Goal: Task Accomplishment & Management: Manage account settings

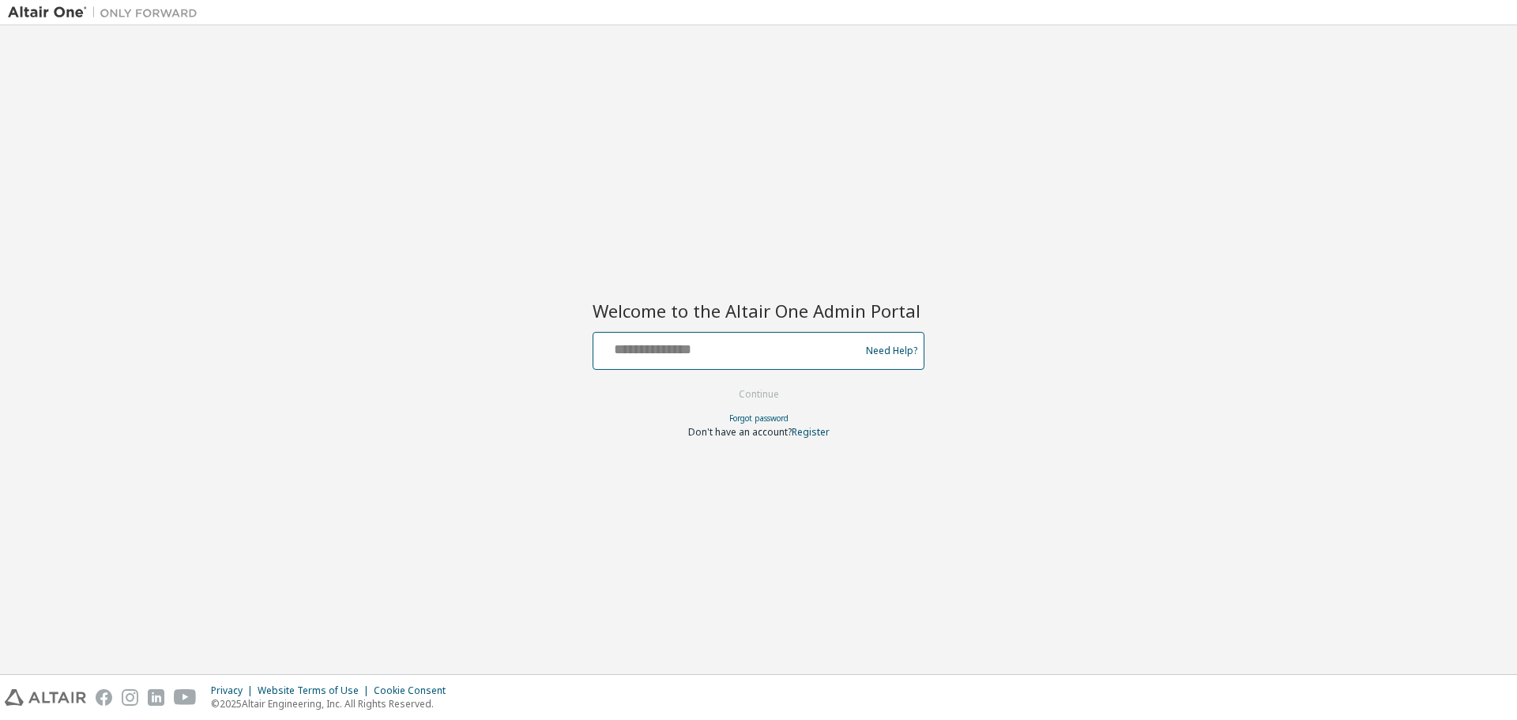
click at [669, 354] on input "text" at bounding box center [729, 347] width 258 height 23
click at [667, 343] on input "text" at bounding box center [729, 347] width 258 height 23
type input "**********"
click at [619, 442] on div "**********" at bounding box center [758, 349] width 1501 height 633
click at [754, 390] on button "Continue" at bounding box center [758, 394] width 73 height 24
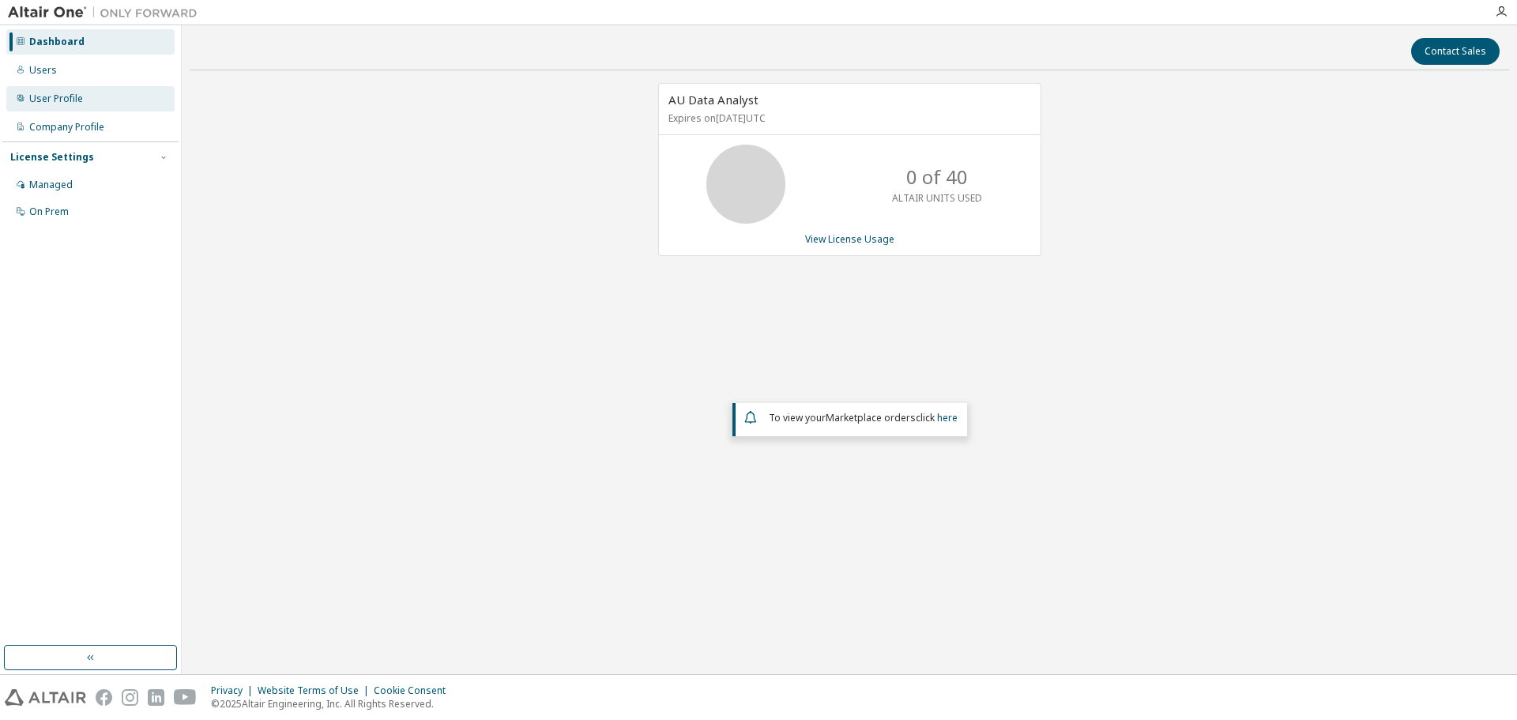
click at [88, 94] on div "User Profile" at bounding box center [90, 98] width 168 height 25
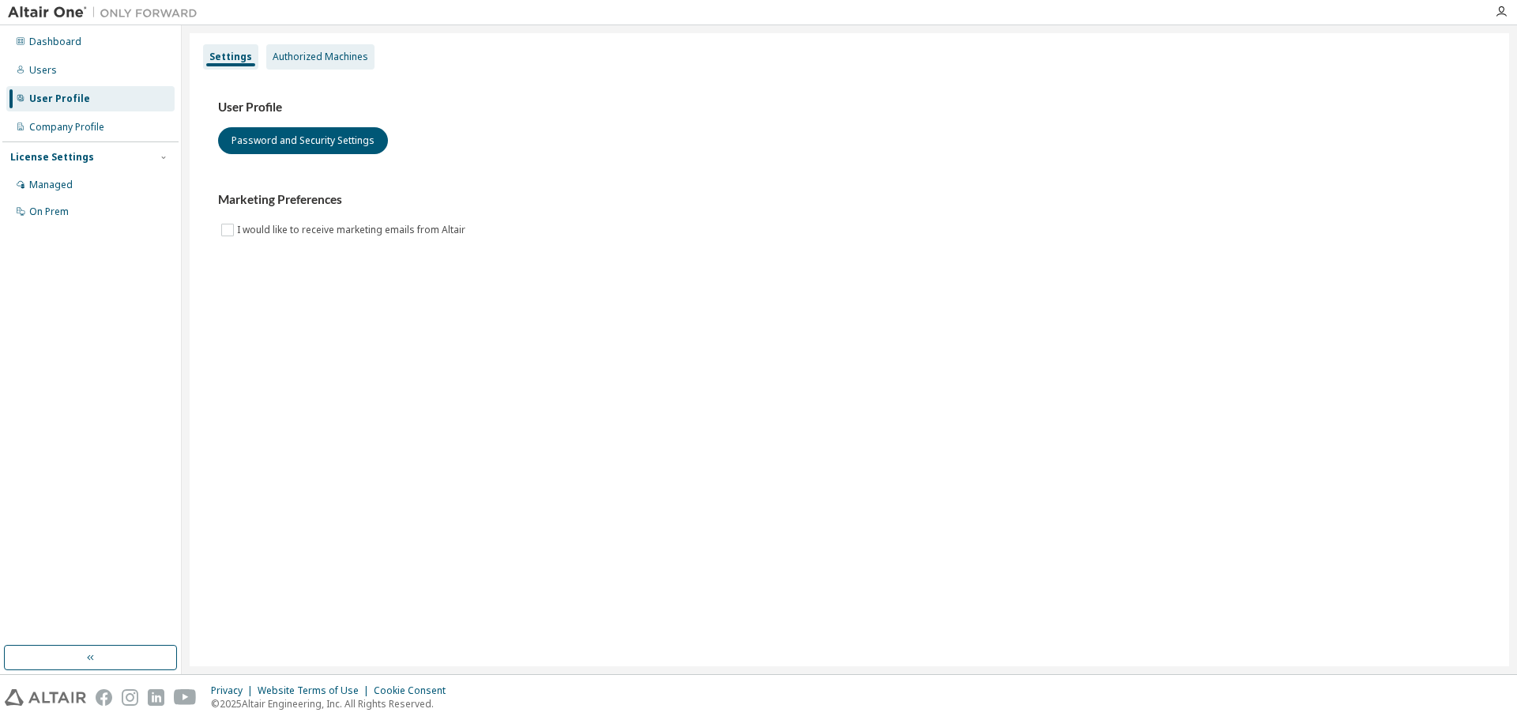
click at [302, 55] on div "Authorized Machines" at bounding box center [321, 57] width 96 height 13
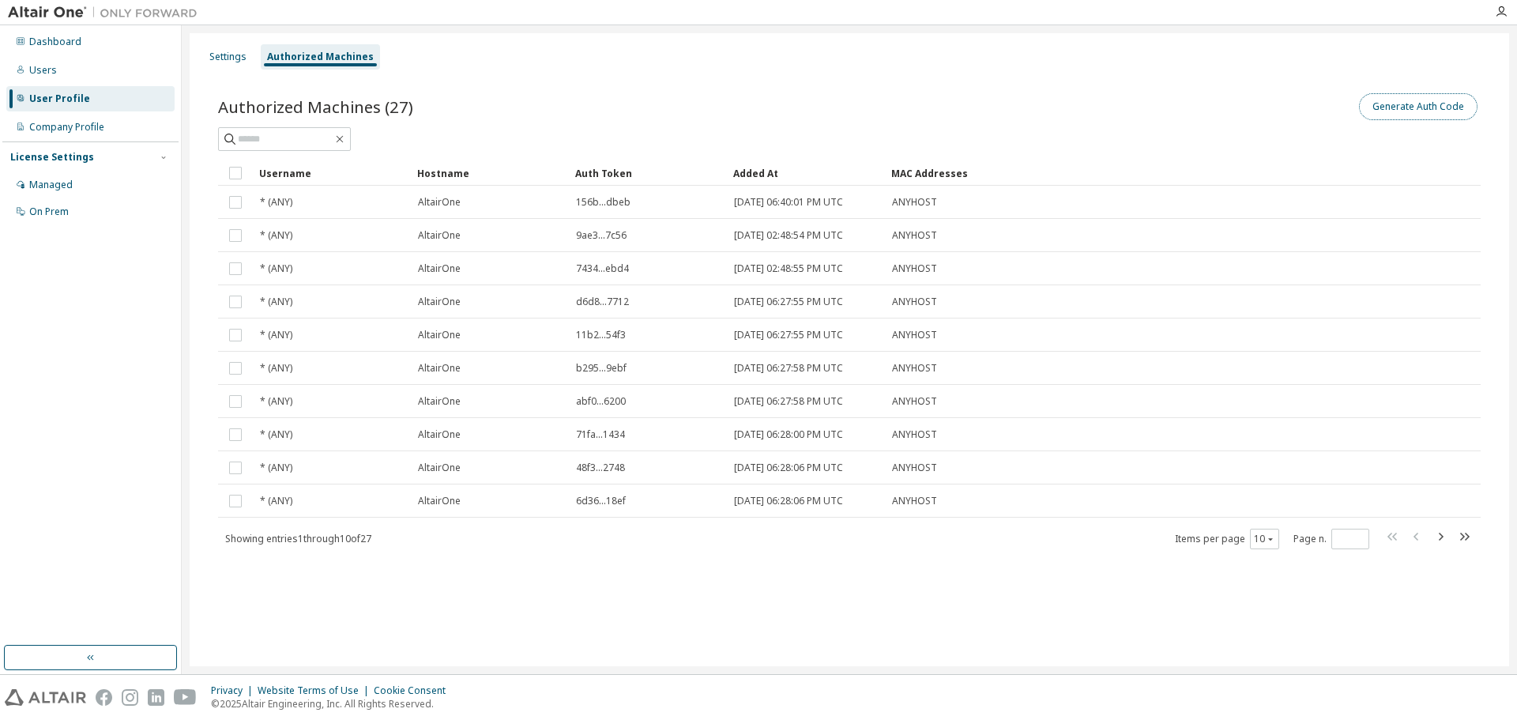
click at [1419, 109] on button "Generate Auth Code" at bounding box center [1418, 106] width 119 height 27
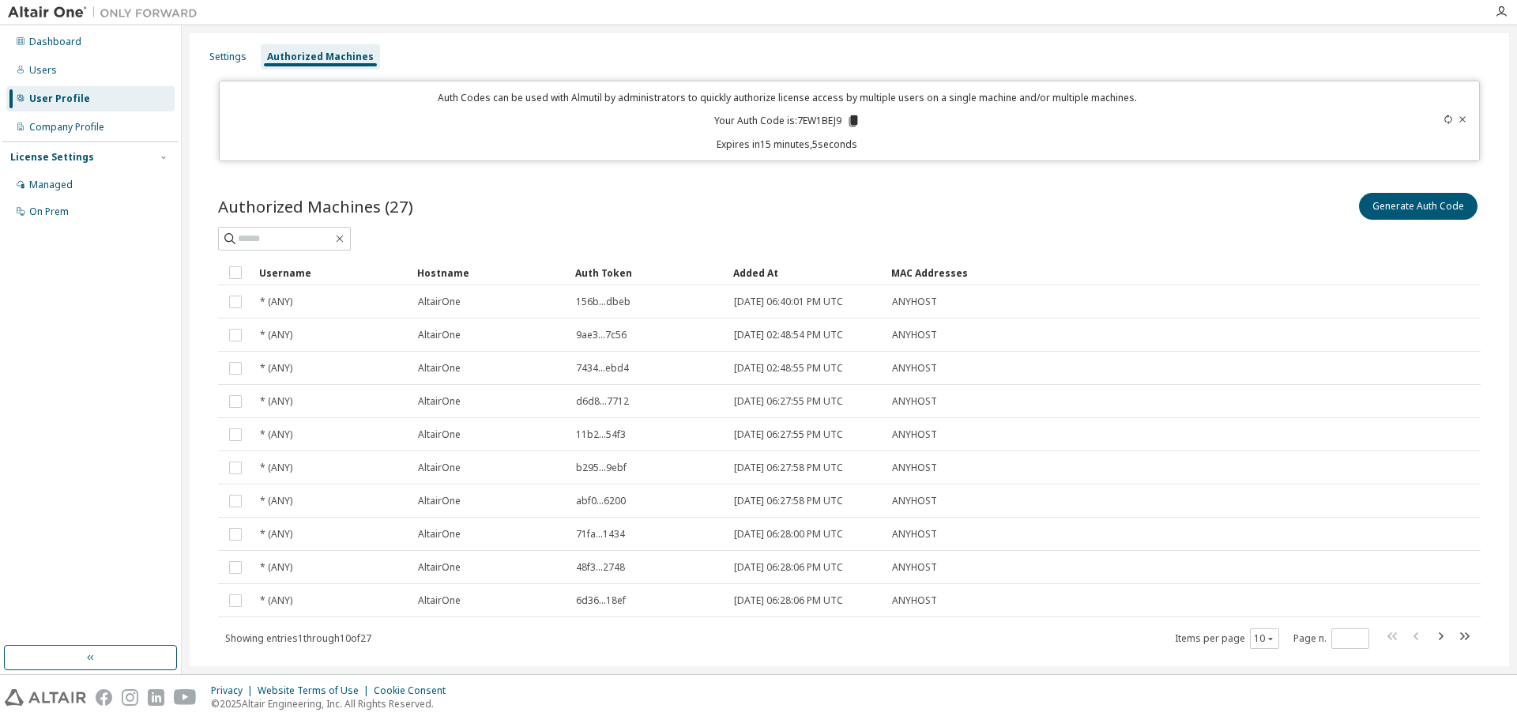
click at [852, 118] on icon at bounding box center [853, 120] width 9 height 11
click at [962, 175] on div "Authorized Machines (27) Generate Auth Code Clear Load Save Save As Field Opera…" at bounding box center [849, 431] width 1300 height 520
drag, startPoint x: 23, startPoint y: 502, endPoint x: 78, endPoint y: 464, distance: 67.5
click at [36, 502] on div "Dashboard Users User Profile Company Profile License Settings Managed On Prem" at bounding box center [90, 335] width 176 height 615
click at [1074, 190] on div "Generate Auth Code" at bounding box center [1164, 206] width 631 height 33
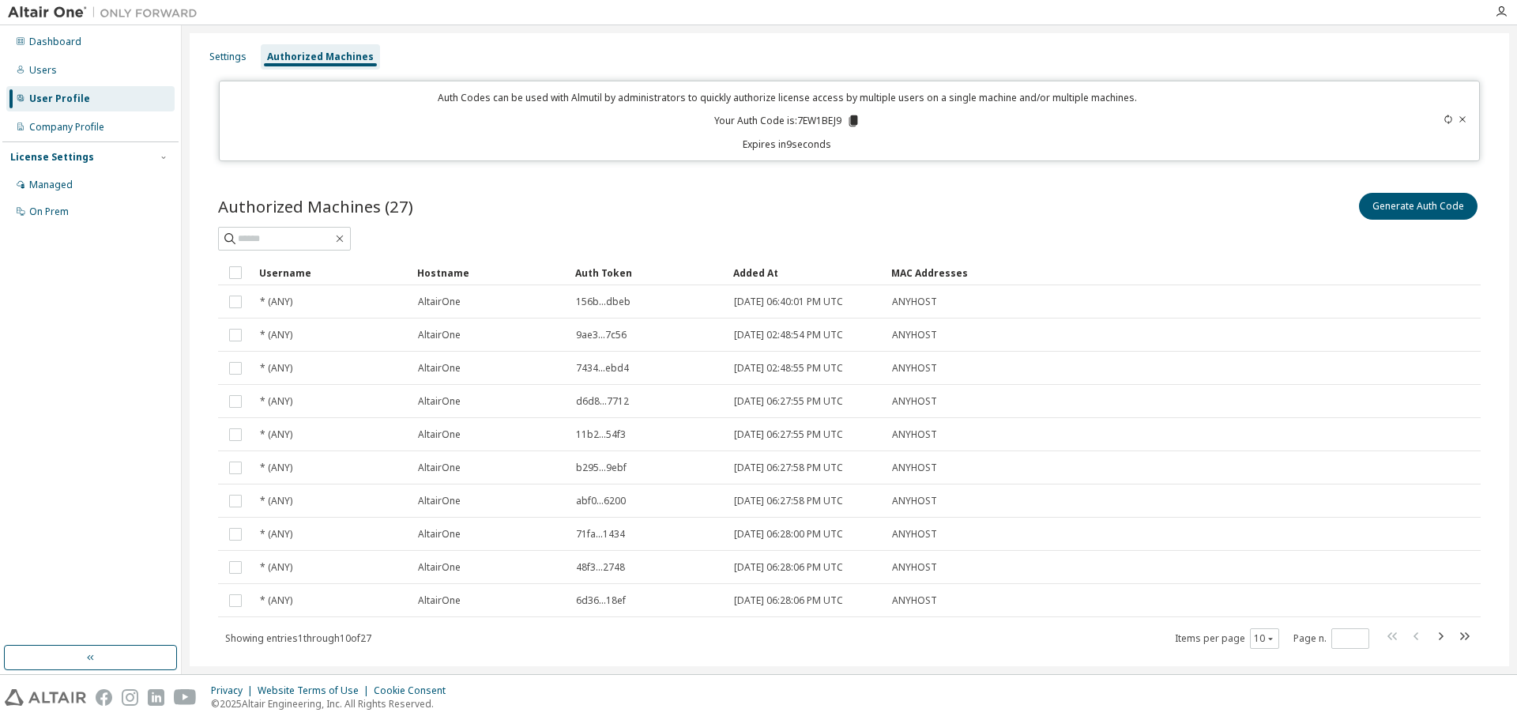
click at [1443, 119] on icon at bounding box center [1447, 119] width 9 height 9
click at [857, 123] on icon at bounding box center [855, 121] width 14 height 14
